Goal: Task Accomplishment & Management: Manage account settings

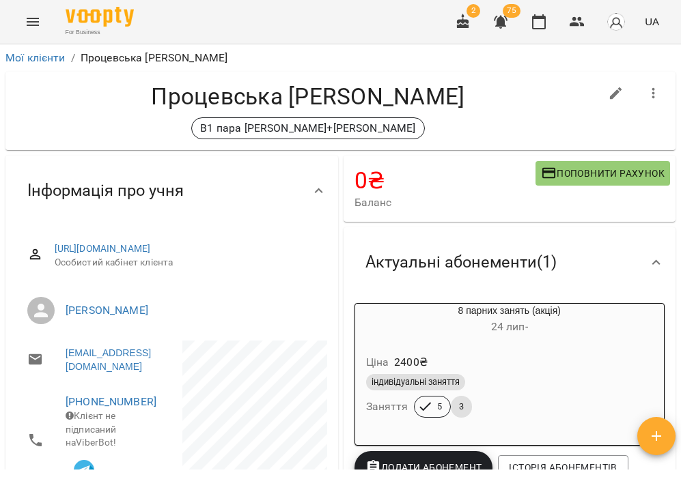
scroll to position [45, 0]
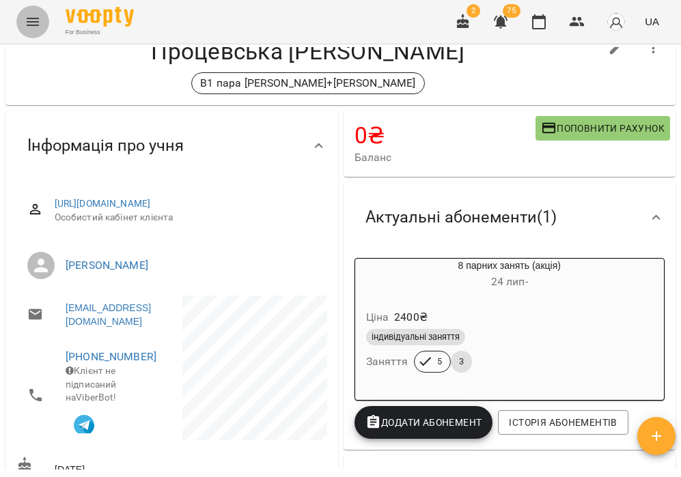
click at [35, 25] on icon "Menu" at bounding box center [33, 22] width 12 height 8
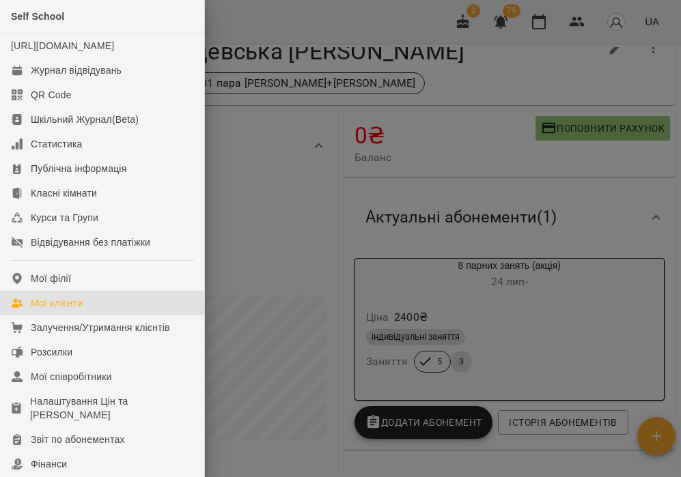
click at [64, 310] on div "Мої клієнти" at bounding box center [57, 303] width 52 height 14
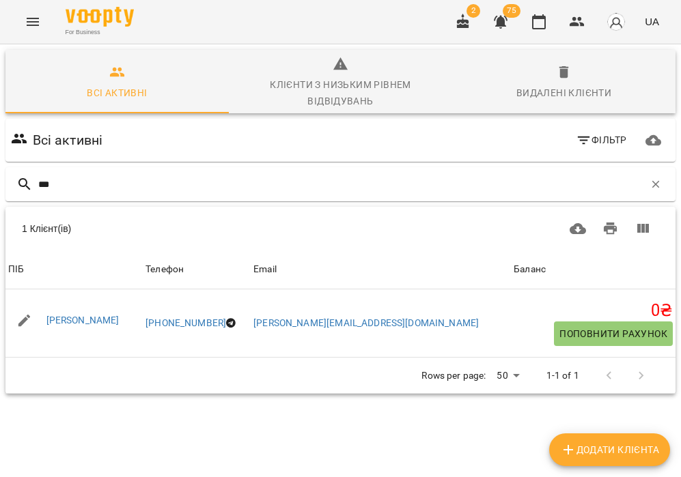
type input "***"
click at [38, 27] on icon "Menu" at bounding box center [33, 22] width 16 height 16
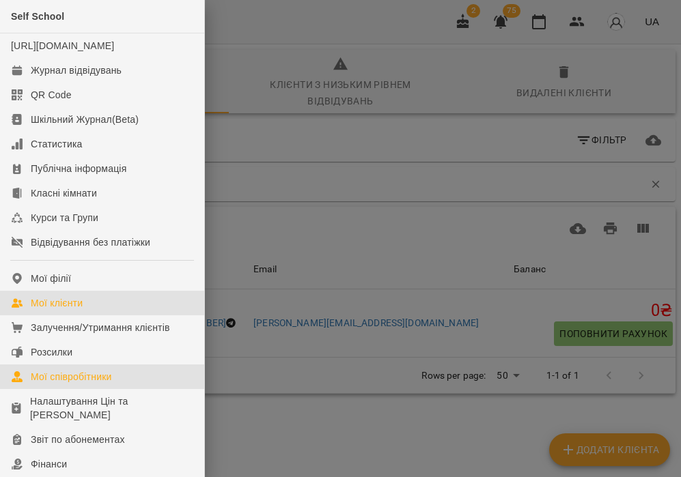
click at [78, 384] on div "Мої співробітники" at bounding box center [71, 377] width 81 height 14
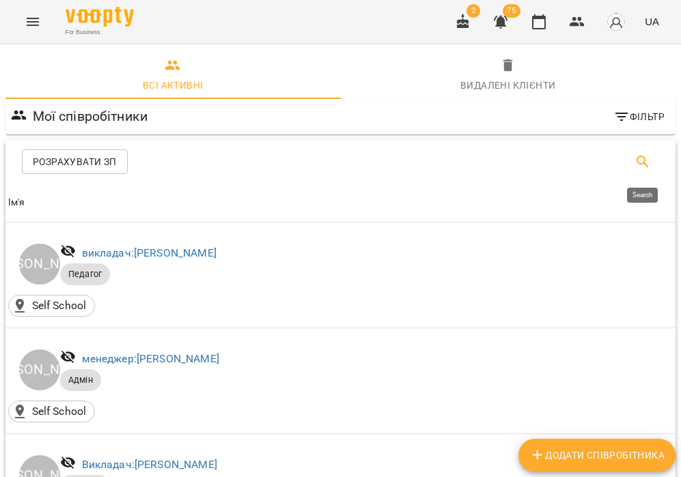
click at [634, 153] on button "Search" at bounding box center [642, 161] width 33 height 33
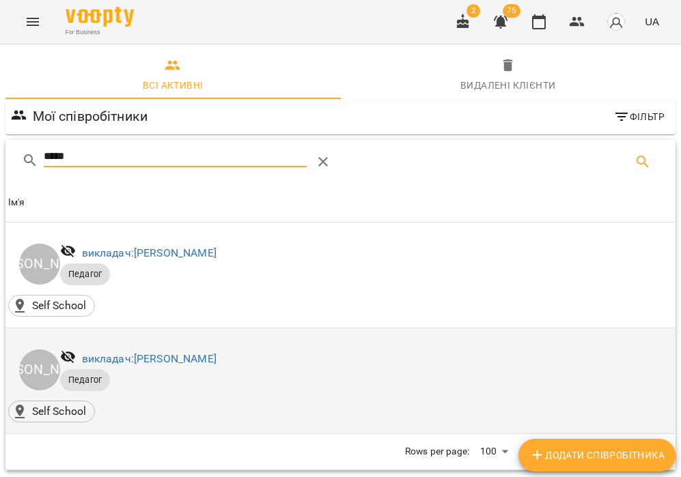
type input "*****"
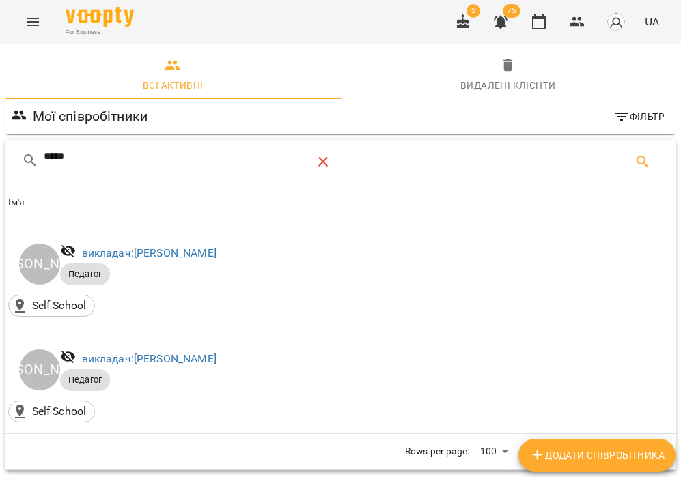
click at [319, 158] on icon "Table Toolbar" at bounding box center [323, 162] width 16 height 16
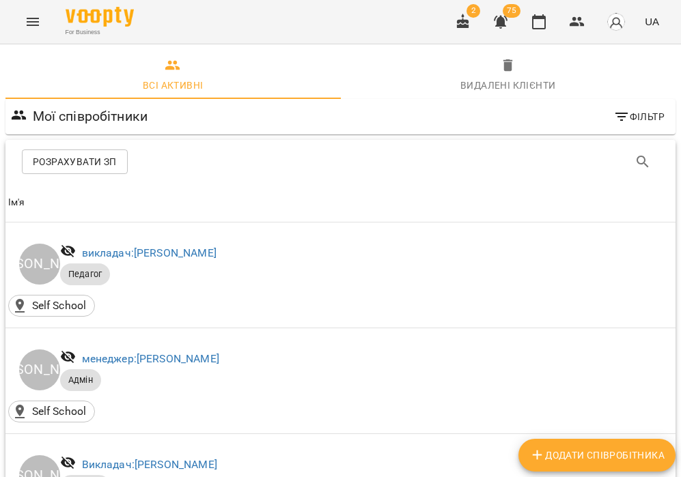
click at [537, 57] on span "Видалені клієнти" at bounding box center [508, 75] width 319 height 37
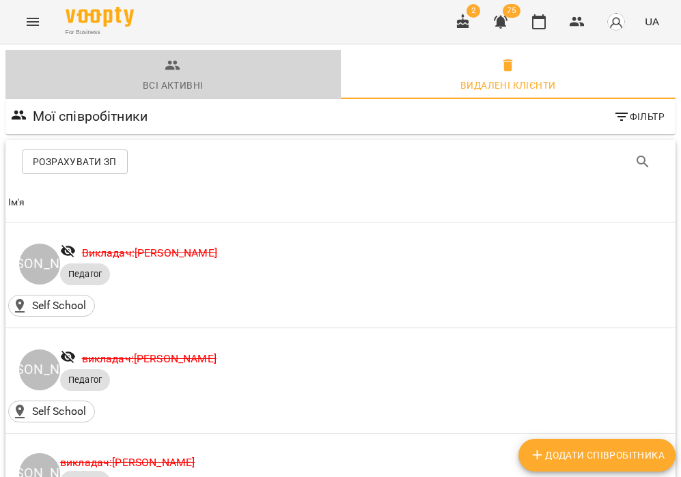
click at [165, 77] on div "Всі активні" at bounding box center [173, 85] width 60 height 16
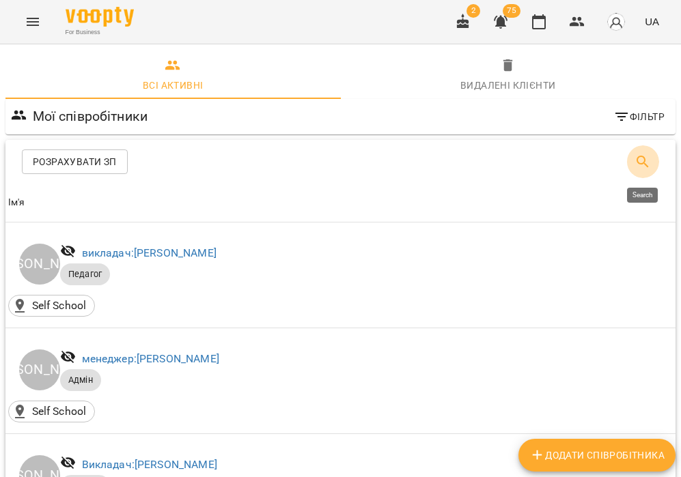
click at [644, 164] on icon "Search" at bounding box center [642, 162] width 12 height 12
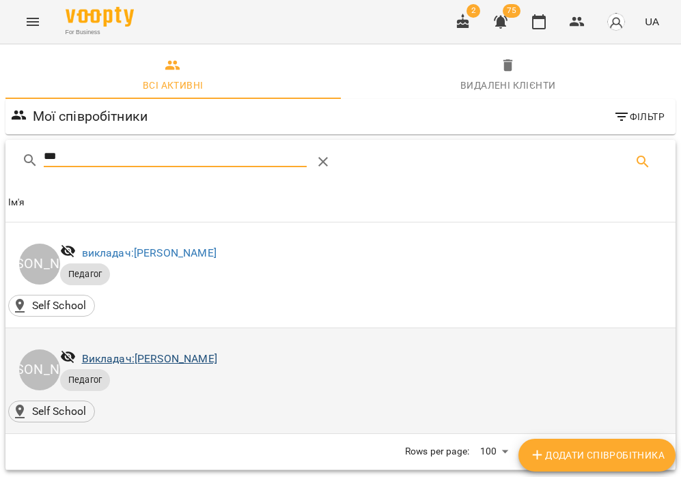
type input "***"
click at [217, 359] on link "Викладач: [PERSON_NAME]" at bounding box center [149, 358] width 135 height 13
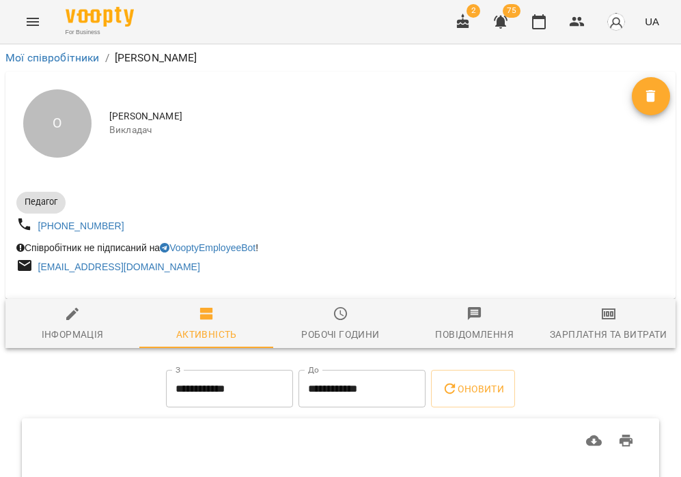
click at [632, 102] on span "Видалити" at bounding box center [651, 96] width 38 height 16
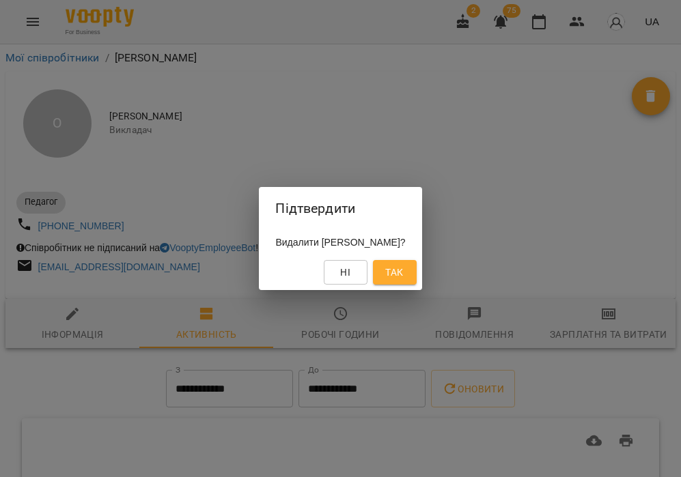
click at [403, 266] on span "Так" at bounding box center [394, 272] width 18 height 16
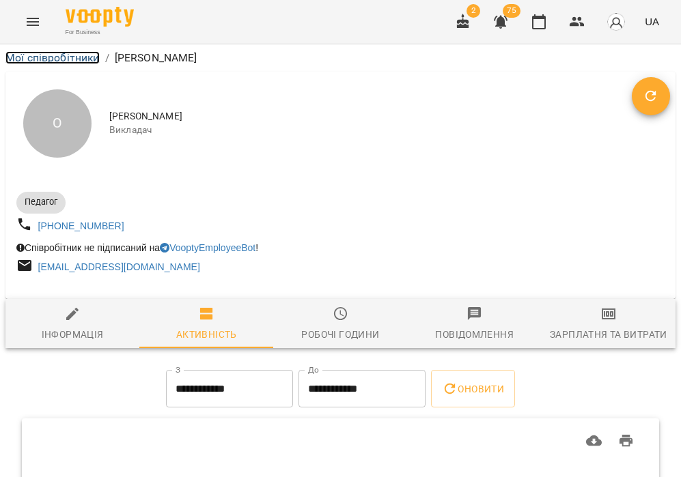
click at [31, 61] on link "Мої співробітники" at bounding box center [52, 57] width 94 height 13
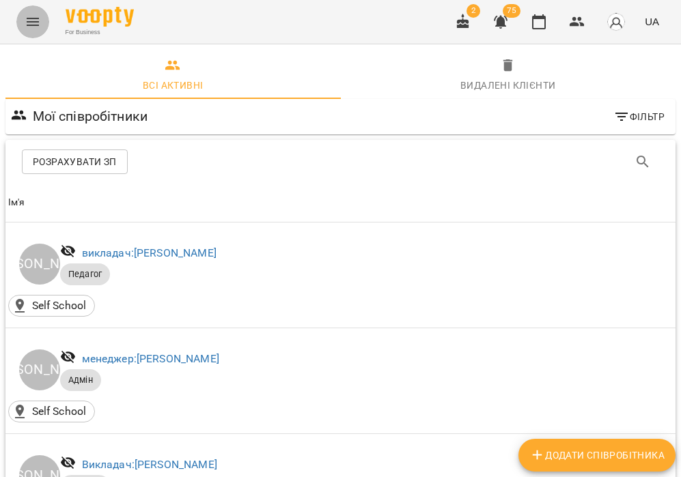
click at [27, 15] on icon "Menu" at bounding box center [33, 22] width 16 height 16
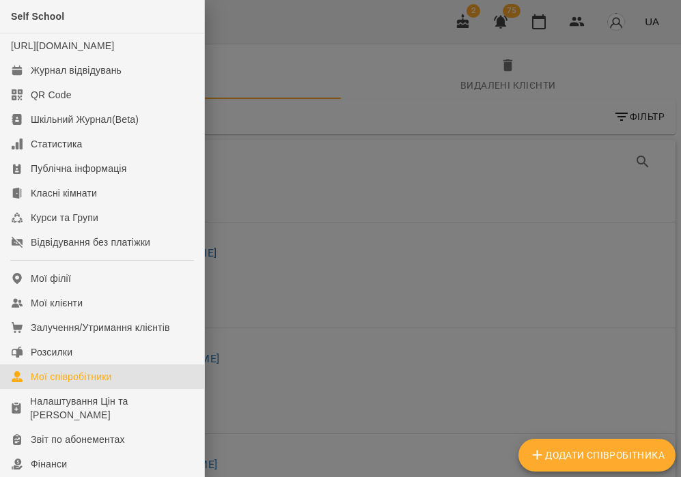
click at [395, 122] on div at bounding box center [340, 238] width 681 height 477
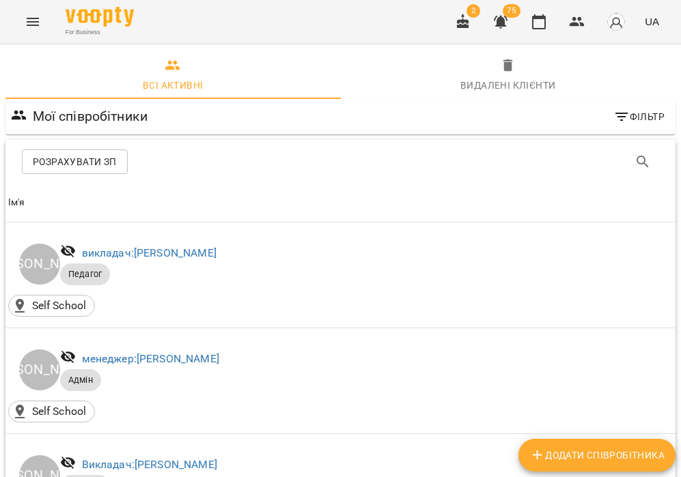
click at [461, 23] on icon "button" at bounding box center [463, 22] width 16 height 16
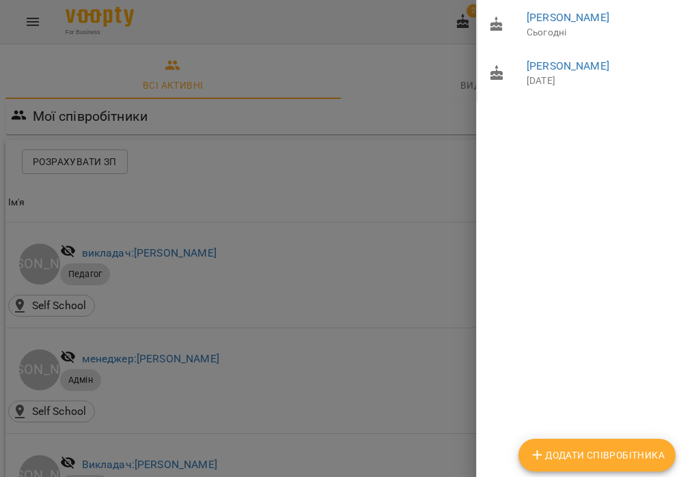
click at [382, 30] on div at bounding box center [340, 238] width 681 height 477
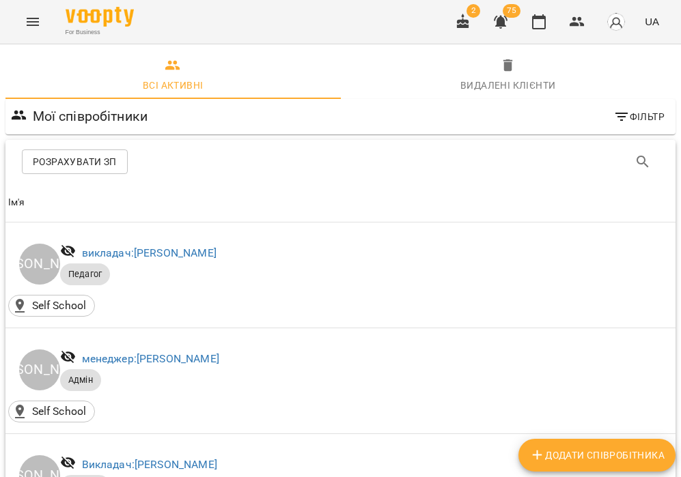
click at [463, 29] on icon "button" at bounding box center [463, 22] width 16 height 16
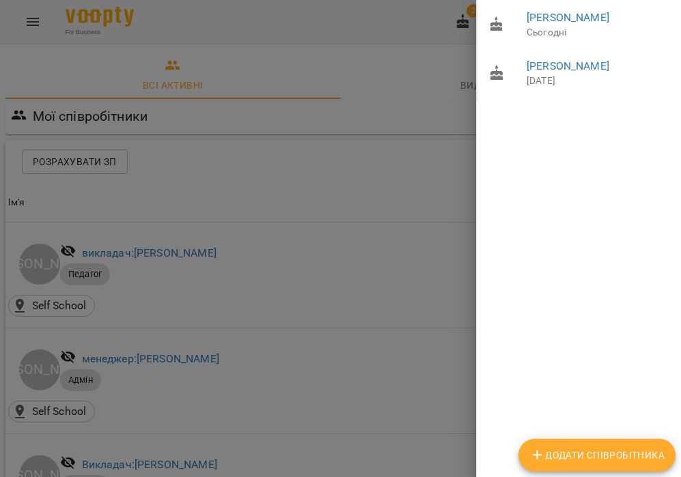
drag, startPoint x: 237, startPoint y: 31, endPoint x: 370, endPoint y: 30, distance: 133.2
click at [237, 31] on div at bounding box center [340, 238] width 681 height 477
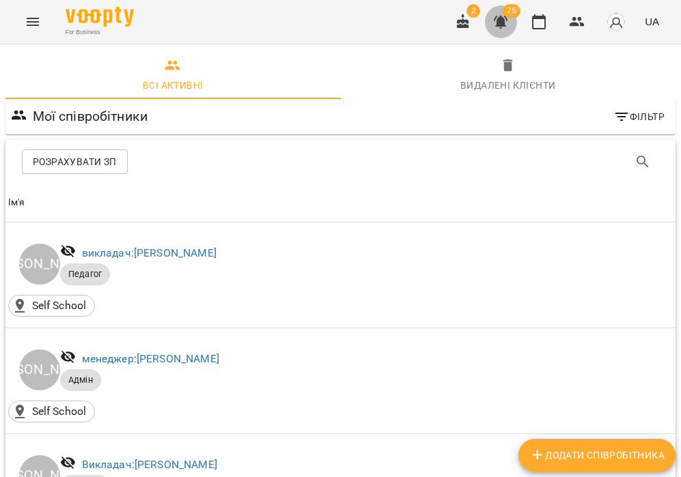
click at [503, 19] on icon "button" at bounding box center [501, 22] width 14 height 13
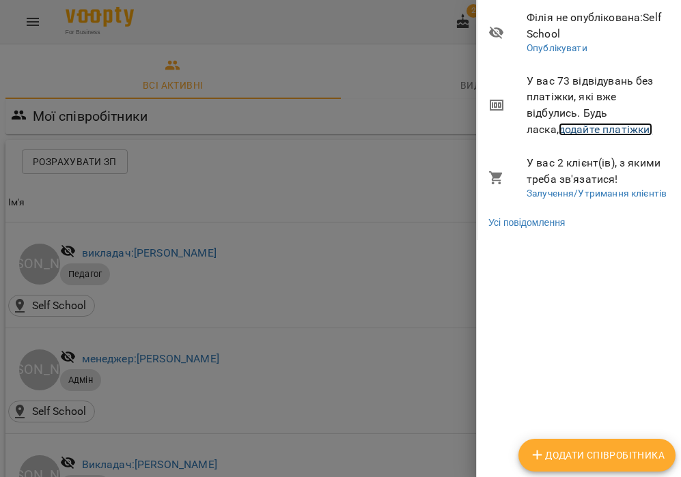
click at [559, 129] on link "додайте платіжки!" at bounding box center [606, 129] width 94 height 13
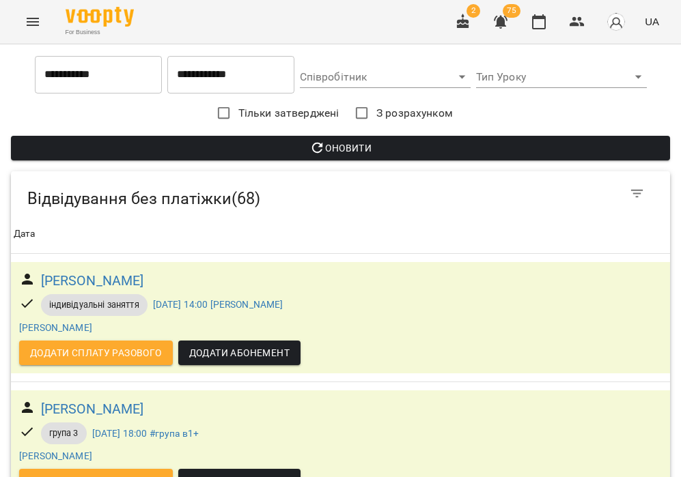
scroll to position [128, 0]
click at [110, 399] on h6 "[PERSON_NAME]" at bounding box center [92, 409] width 103 height 21
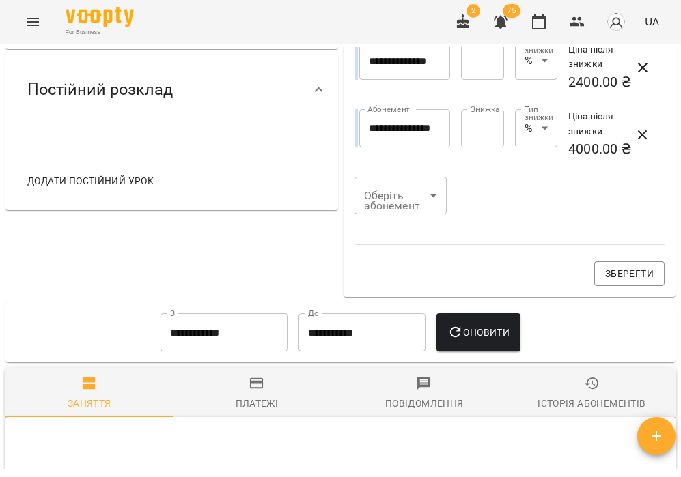
scroll to position [794, 0]
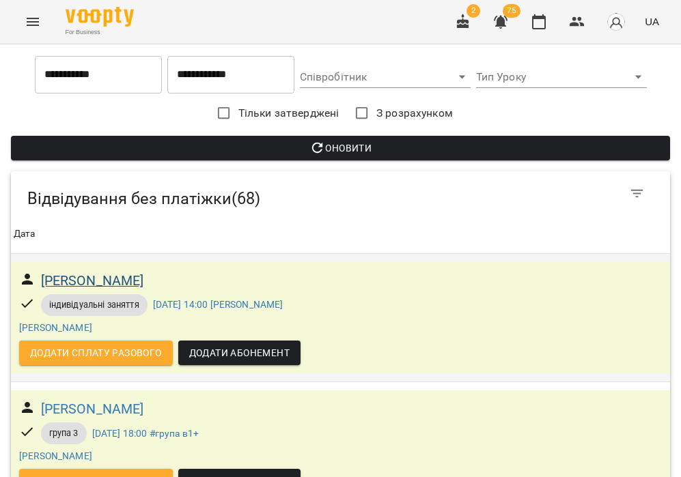
scroll to position [163, 0]
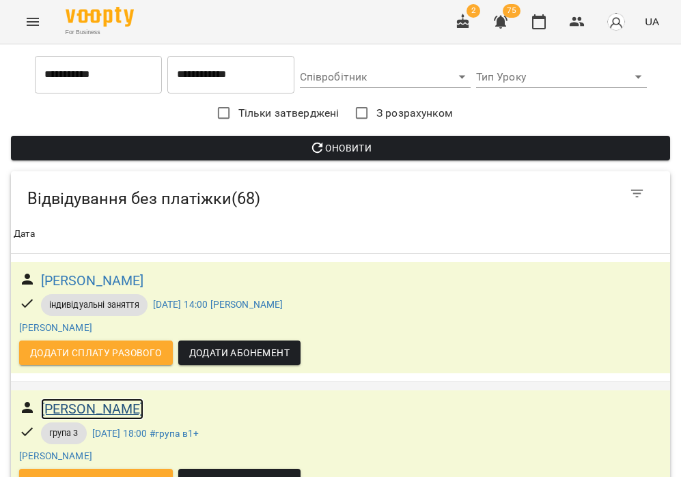
click at [92, 399] on h6 "[PERSON_NAME]" at bounding box center [92, 409] width 103 height 21
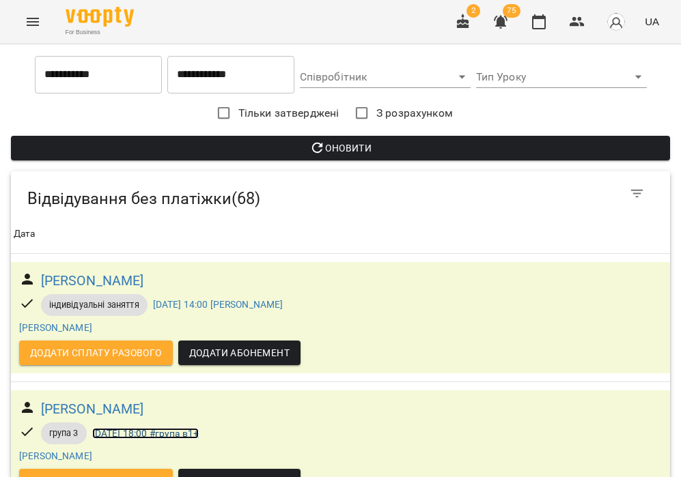
click at [117, 428] on link "[DATE] 18:00 #група в1+" at bounding box center [145, 433] width 107 height 11
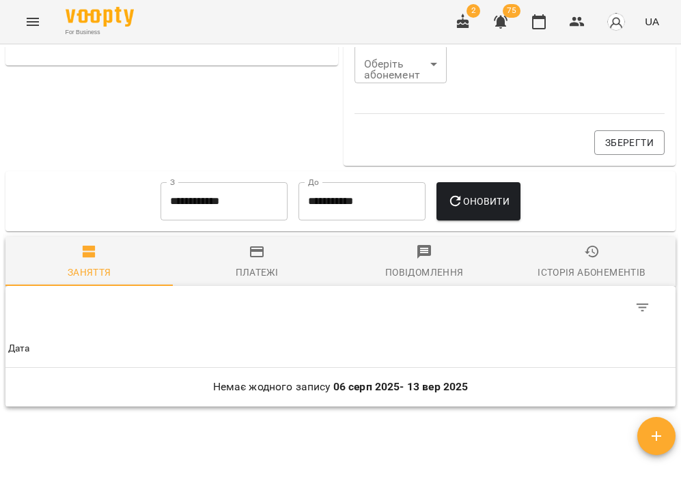
scroll to position [798, 0]
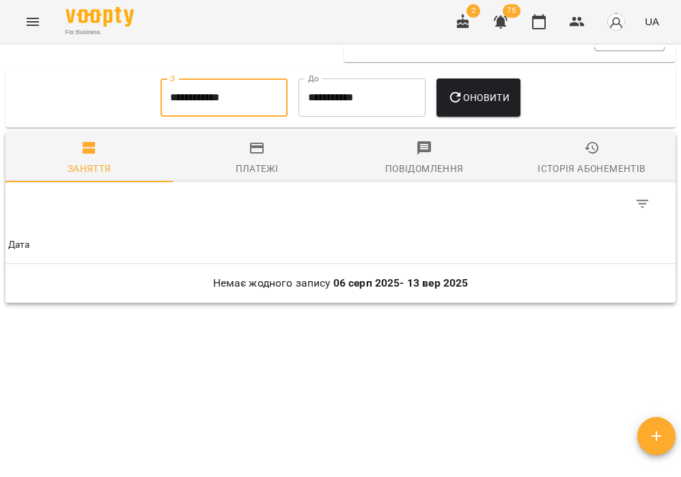
click at [189, 105] on input "**********" at bounding box center [223, 98] width 127 height 38
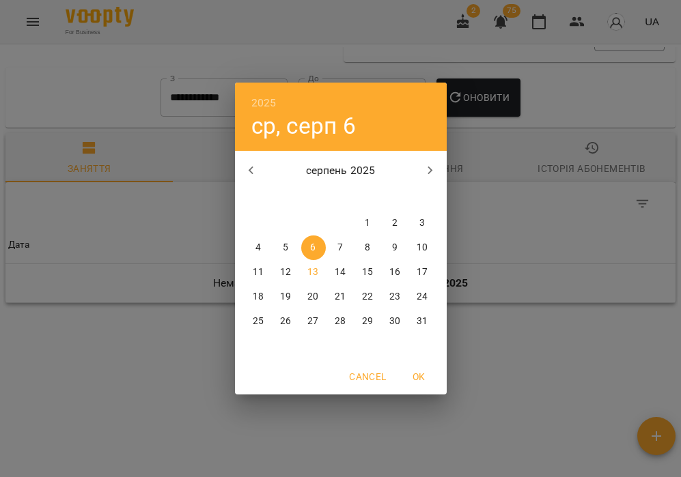
click at [251, 167] on icon "button" at bounding box center [250, 171] width 5 height 8
click at [293, 274] on span "15" at bounding box center [286, 273] width 25 height 14
type input "**********"
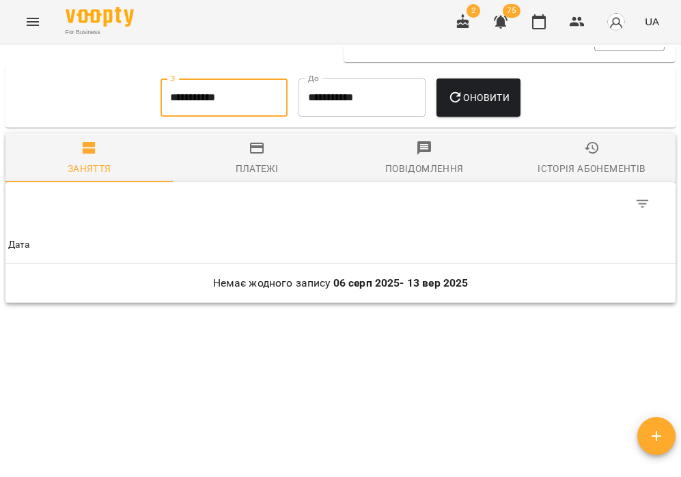
click at [477, 107] on button "Оновити" at bounding box center [478, 98] width 84 height 38
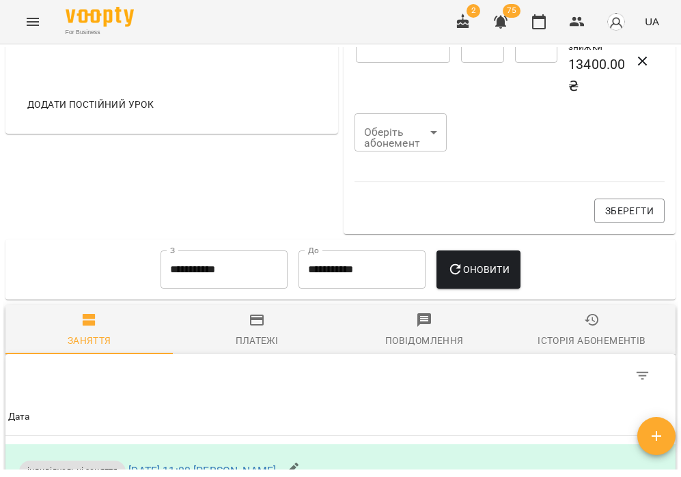
scroll to position [0, 0]
